Goal: Task Accomplishment & Management: Manage account settings

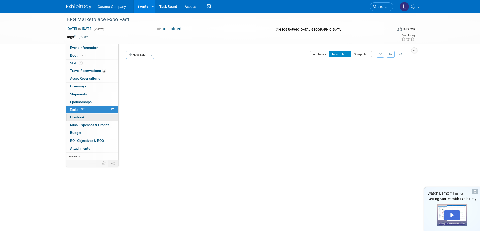
click at [98, 119] on link "0 Playbook 0" at bounding box center [92, 118] width 52 height 8
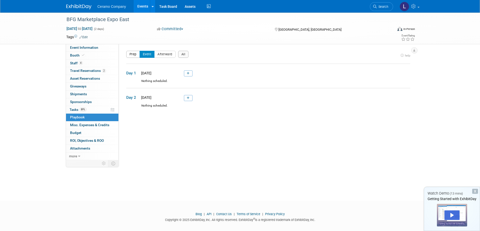
click at [137, 55] on button "Prep" at bounding box center [133, 54] width 14 height 7
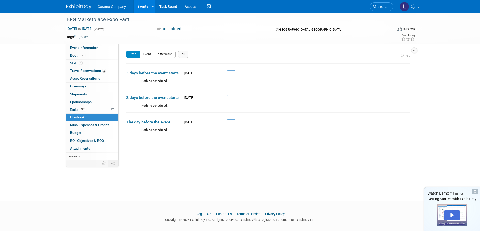
click at [169, 55] on button "Afterward" at bounding box center [164, 54] width 21 height 7
click at [87, 148] on span "Attachments 0" at bounding box center [80, 149] width 20 height 4
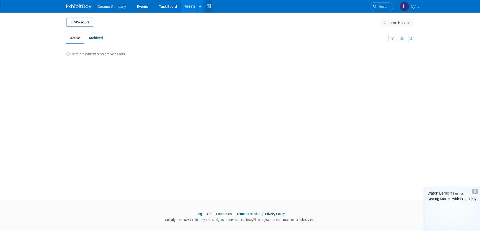
click at [209, 9] on icon at bounding box center [209, 7] width 6 height 8
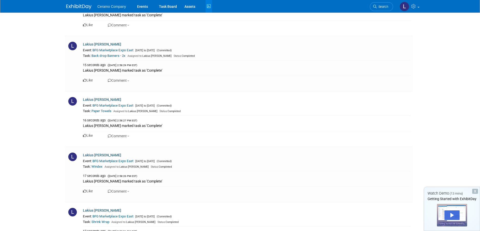
scroll to position [151, 0]
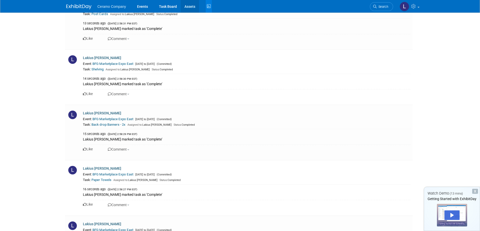
click at [184, 5] on link "Assets" at bounding box center [190, 6] width 18 height 13
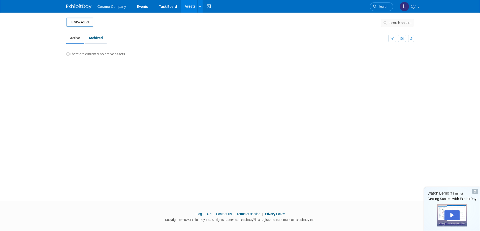
click at [86, 40] on link "Archived" at bounding box center [96, 38] width 22 height 10
click at [163, 4] on link "Task Board" at bounding box center [167, 6] width 25 height 13
